Goal: Task Accomplishment & Management: Manage account settings

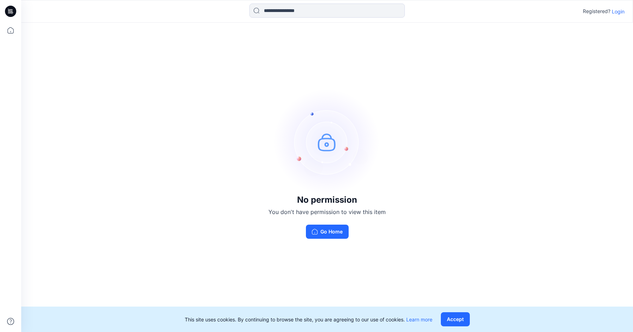
click at [625, 13] on div "Registered? Login" at bounding box center [327, 12] width 612 height 16
click at [624, 12] on p "Login" at bounding box center [618, 11] width 13 height 7
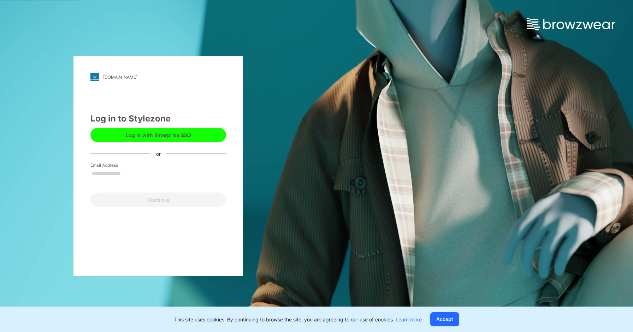
click at [141, 168] on div "Email Address" at bounding box center [158, 172] width 136 height 21
click at [148, 175] on input "Email Address" at bounding box center [158, 174] width 136 height 11
type input "**********"
click at [90, 193] on button "Continue" at bounding box center [158, 200] width 136 height 14
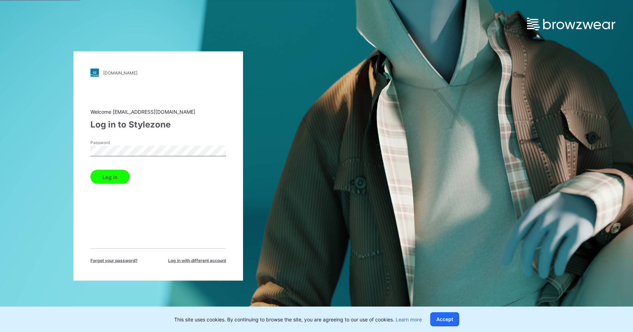
click at [104, 178] on button "Log in" at bounding box center [109, 177] width 39 height 14
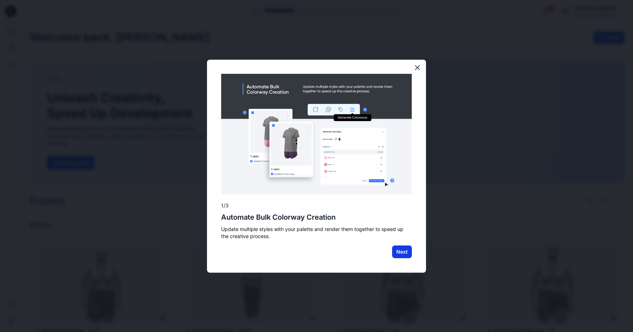
click at [407, 256] on button "Next" at bounding box center [402, 252] width 20 height 13
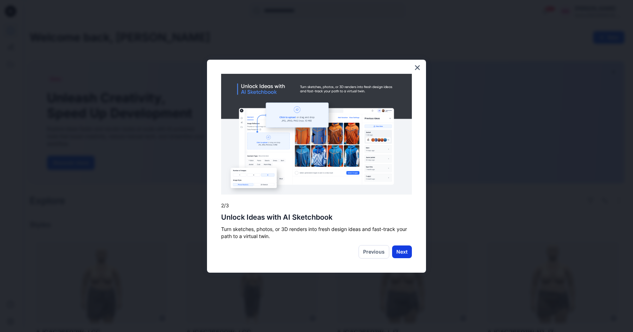
click at [398, 249] on button "Next" at bounding box center [402, 252] width 20 height 13
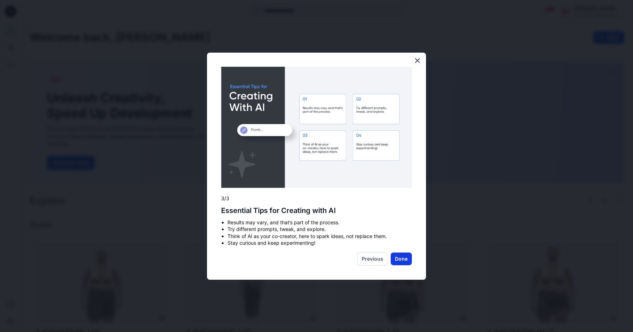
click at [401, 257] on button "Done" at bounding box center [401, 259] width 21 height 13
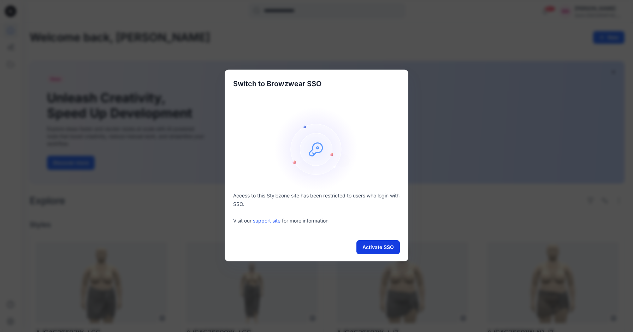
click at [393, 249] on button "Activate SSO" at bounding box center [378, 247] width 43 height 14
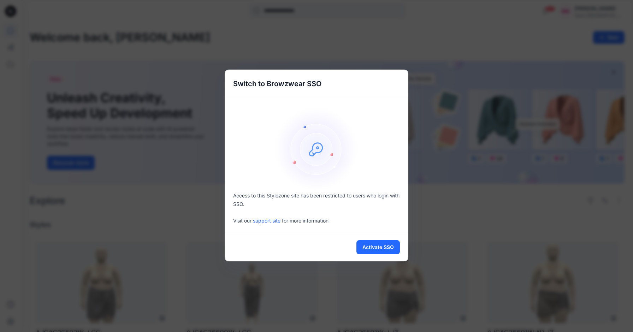
click at [209, 34] on div "Switch to Browzwear SSO Access to this Stylezone site has been restricted to us…" at bounding box center [316, 166] width 633 height 332
click at [202, 44] on div "Switch to Browzwear SSO Access to this Stylezone site has been restricted to us…" at bounding box center [316, 166] width 633 height 332
click at [279, 57] on div "Switch to Browzwear SSO Access to this Stylezone site has been restricted to us…" at bounding box center [316, 166] width 633 height 332
click at [501, 43] on div "Switch to Browzwear SSO Access to this Stylezone site has been restricted to us…" at bounding box center [316, 166] width 633 height 332
click at [456, 63] on div "Switch to Browzwear SSO Access to this Stylezone site has been restricted to us…" at bounding box center [316, 166] width 633 height 332
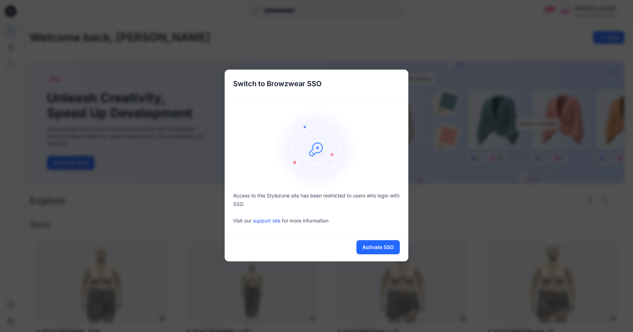
click at [566, 43] on div "Switch to Browzwear SSO Access to this Stylezone site has been restricted to us…" at bounding box center [316, 166] width 633 height 332
drag, startPoint x: 374, startPoint y: 75, endPoint x: 321, endPoint y: 89, distance: 54.8
click at [374, 75] on div "Switch to Browzwear SSO" at bounding box center [317, 84] width 184 height 28
click at [279, 89] on h5 "Switch to Browzwear SSO" at bounding box center [277, 84] width 105 height 28
click at [124, 36] on div "Switch to Browzwear SSO Access to this Stylezone site has been restricted to us…" at bounding box center [316, 166] width 633 height 332
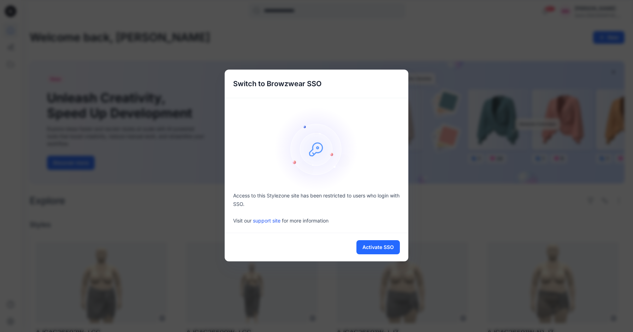
click at [20, 10] on div "Switch to Browzwear SSO Access to this Stylezone site has been restricted to us…" at bounding box center [316, 166] width 633 height 332
drag, startPoint x: 423, startPoint y: 94, endPoint x: 427, endPoint y: 92, distance: 4.6
click at [423, 94] on div "Switch to Browzwear SSO Access to this Stylezone site has been restricted to us…" at bounding box center [316, 166] width 633 height 332
click at [510, 37] on div "Switch to Browzwear SSO Access to this Stylezone site has been restricted to us…" at bounding box center [316, 166] width 633 height 332
click at [578, 33] on div "Switch to Browzwear SSO Access to this Stylezone site has been restricted to us…" at bounding box center [316, 166] width 633 height 332
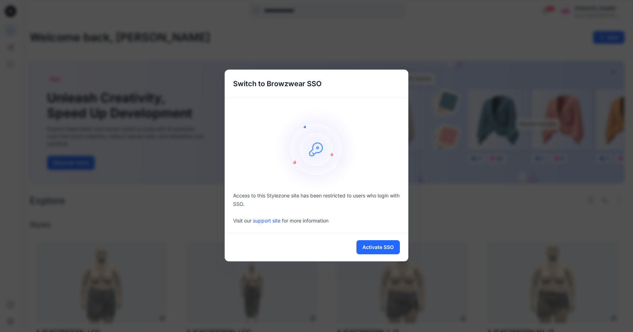
click at [332, 106] on div "Access to this Stylezone site has been restricted to users who login with SSO. …" at bounding box center [317, 165] width 184 height 135
click at [373, 244] on button "Activate SSO" at bounding box center [378, 247] width 43 height 14
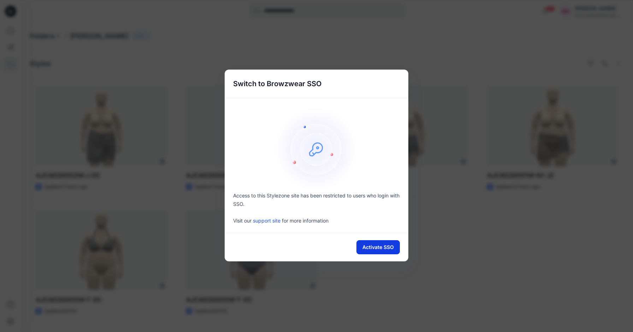
click at [384, 247] on button "Activate SSO" at bounding box center [378, 247] width 43 height 14
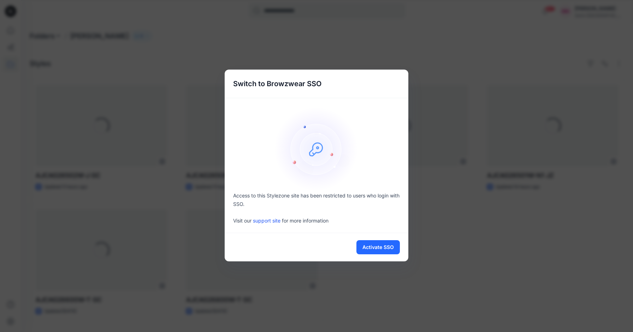
click at [603, 33] on div "Switch to Browzwear SSO Access to this Stylezone site has been restricted to us…" at bounding box center [316, 166] width 633 height 332
click at [601, 17] on div "Switch to Browzwear SSO Access to this Stylezone site has been restricted to us…" at bounding box center [316, 166] width 633 height 332
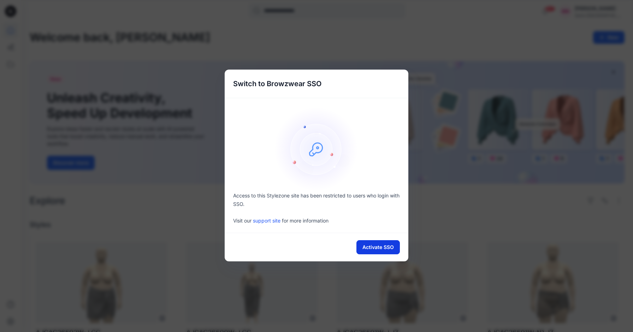
click at [372, 249] on button "Activate SSO" at bounding box center [378, 247] width 43 height 14
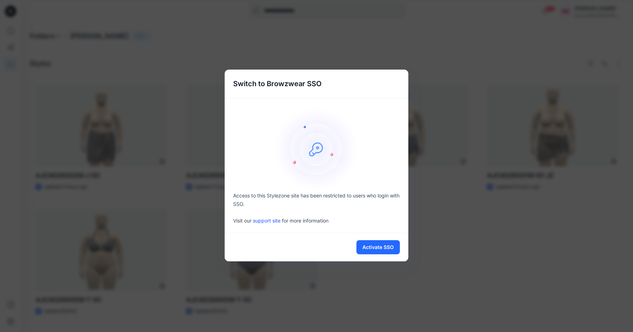
click at [343, 83] on div "Switch to Browzwear SSO" at bounding box center [317, 84] width 184 height 28
drag, startPoint x: 519, startPoint y: 26, endPoint x: 547, endPoint y: 31, distance: 28.4
click at [520, 27] on div "Switch to Browzwear SSO Access to this Stylezone site has been restricted to us…" at bounding box center [316, 166] width 633 height 332
click at [464, 47] on div "Switch to Browzwear SSO Access to this Stylezone site has been restricted to us…" at bounding box center [316, 166] width 633 height 332
click at [346, 163] on img at bounding box center [316, 149] width 85 height 85
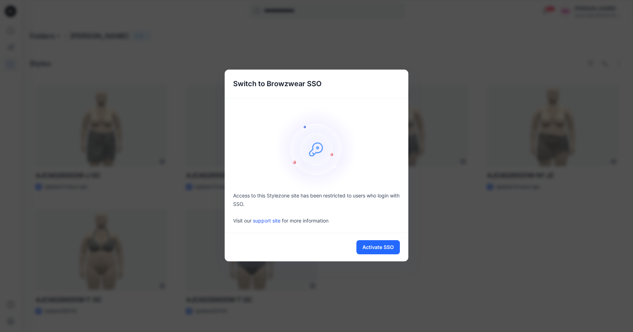
click at [274, 221] on link "support site" at bounding box center [267, 221] width 28 height 6
drag, startPoint x: 263, startPoint y: 197, endPoint x: 405, endPoint y: 192, distance: 141.5
click at [405, 192] on div "Access to this Stylezone site has been restricted to users who login with SSO. …" at bounding box center [317, 208] width 184 height 33
click at [421, 192] on div "Switch to Browzwear SSO Access to this Stylezone site has been restricted to us…" at bounding box center [316, 166] width 633 height 332
click at [246, 204] on p "Access to this Stylezone site has been restricted to users who login with SSO." at bounding box center [316, 200] width 167 height 17
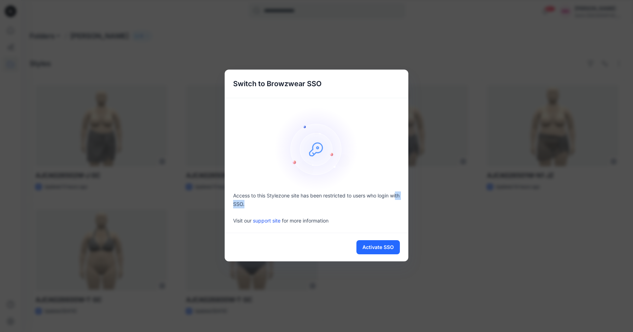
drag, startPoint x: 239, startPoint y: 205, endPoint x: 259, endPoint y: 204, distance: 20.2
click at [259, 204] on p "Access to this Stylezone site has been restricted to users who login with SSO." at bounding box center [316, 200] width 167 height 17
